Goal: Navigation & Orientation: Find specific page/section

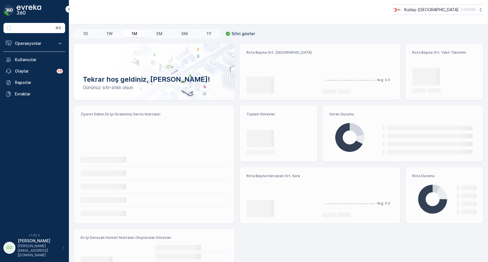
click at [31, 42] on p "Operasyonlar" at bounding box center [34, 44] width 39 height 6
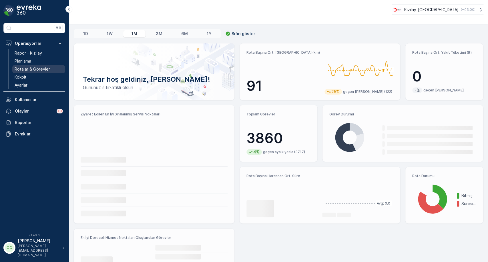
click at [27, 66] on link "Rotalar & Görevler" at bounding box center [38, 69] width 53 height 8
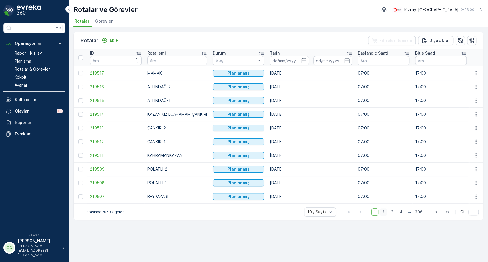
click at [385, 214] on span "2" at bounding box center [383, 211] width 8 height 7
